Goal: Task Accomplishment & Management: Use online tool/utility

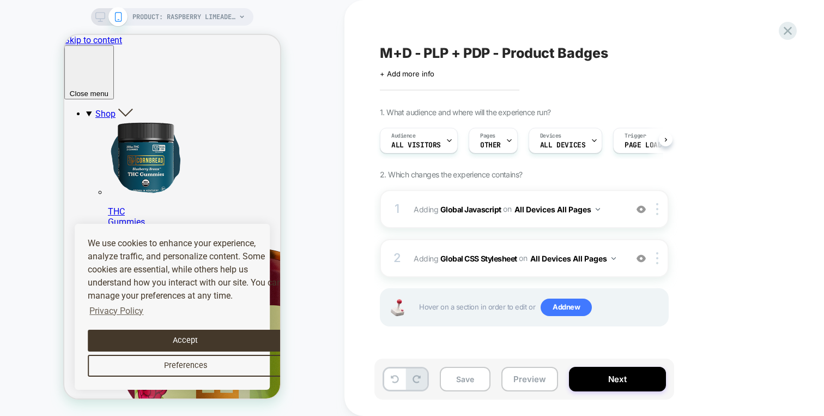
scroll to position [0, 1]
click at [529, 384] on button "Preview" at bounding box center [530, 378] width 57 height 25
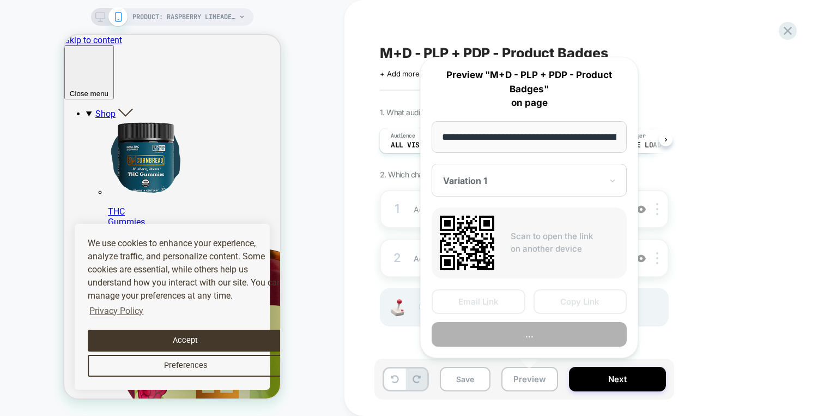
scroll to position [0, 213]
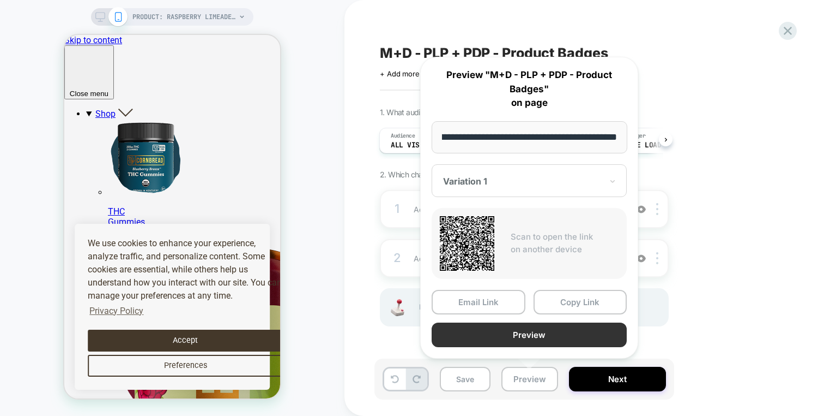
click at [527, 332] on button "Preview" at bounding box center [529, 334] width 195 height 25
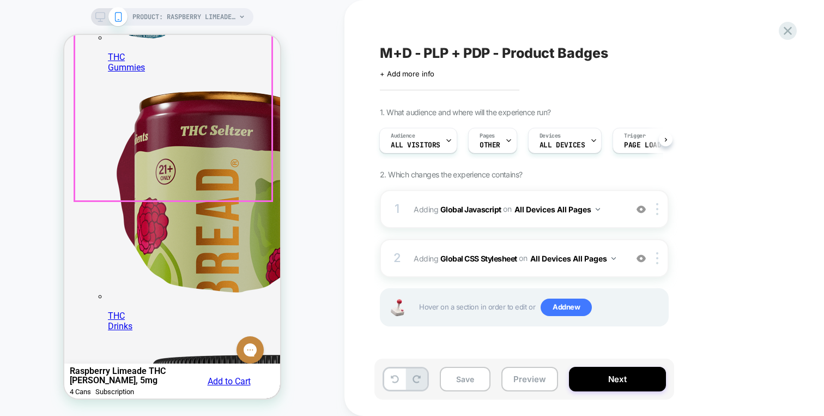
scroll to position [156, 0]
